Goal: Find specific page/section: Find specific page/section

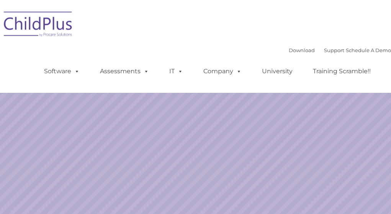
select select "MEDIUM"
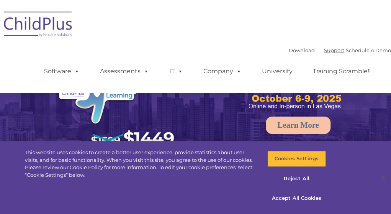
click at [324, 49] on link "Support" at bounding box center [334, 50] width 20 height 6
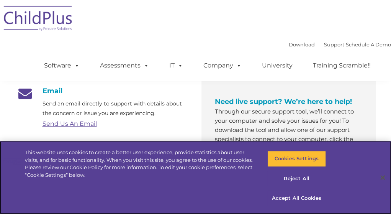
scroll to position [135, 0]
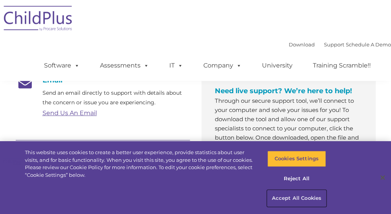
click at [288, 196] on button "Accept All Cookies" at bounding box center [296, 198] width 59 height 16
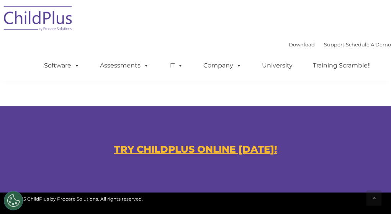
scroll to position [438, 0]
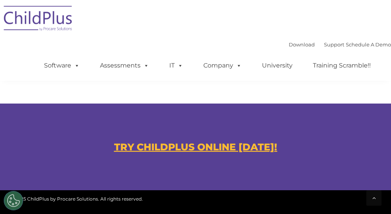
click at [261, 148] on u "TRY CHILDPLUS ONLINE TODAY!" at bounding box center [195, 145] width 163 height 11
